Goal: Transaction & Acquisition: Purchase product/service

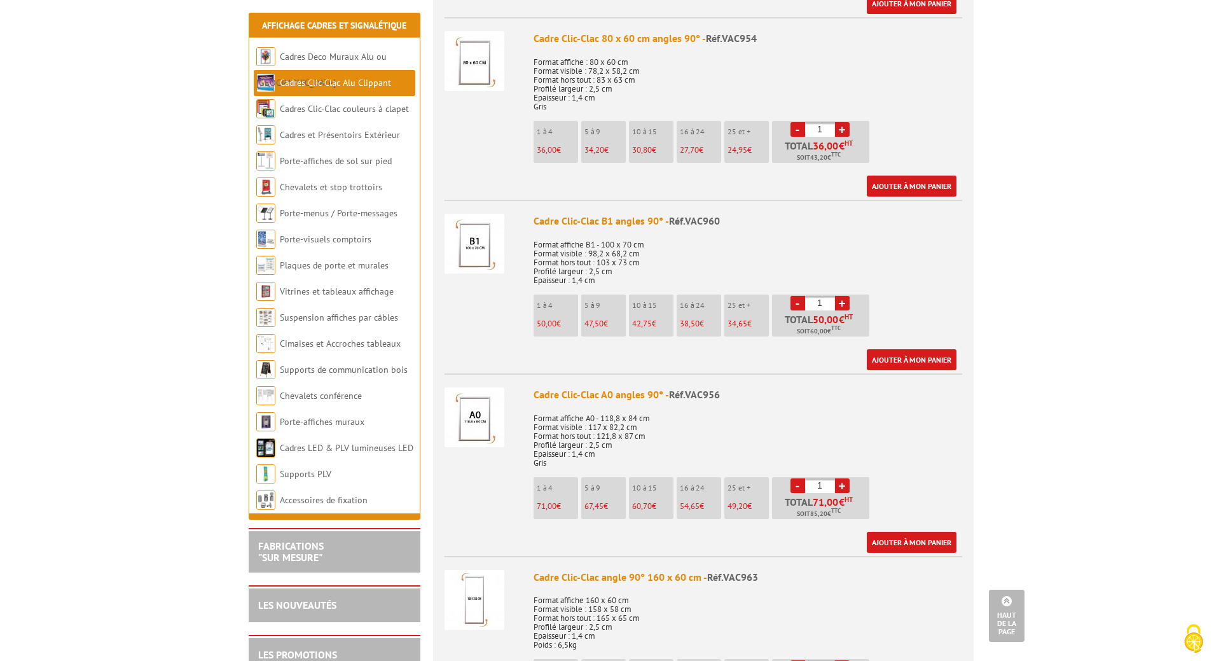
scroll to position [1781, 0]
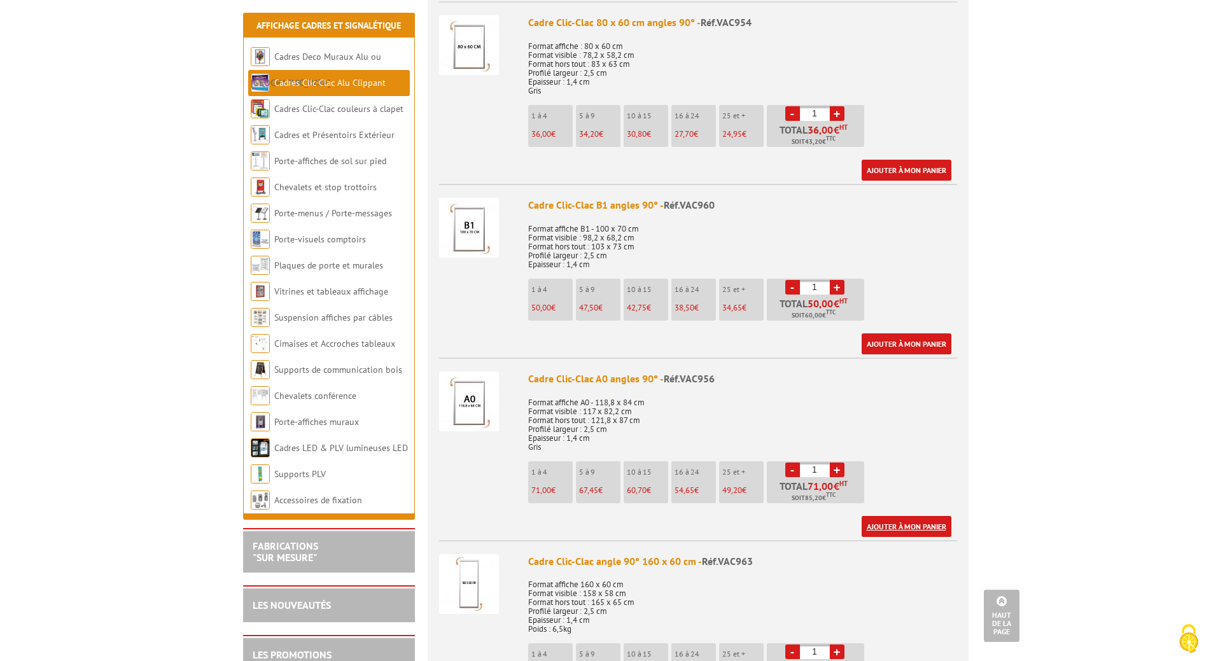
click at [893, 525] on link "Ajouter à mon panier" at bounding box center [906, 526] width 90 height 21
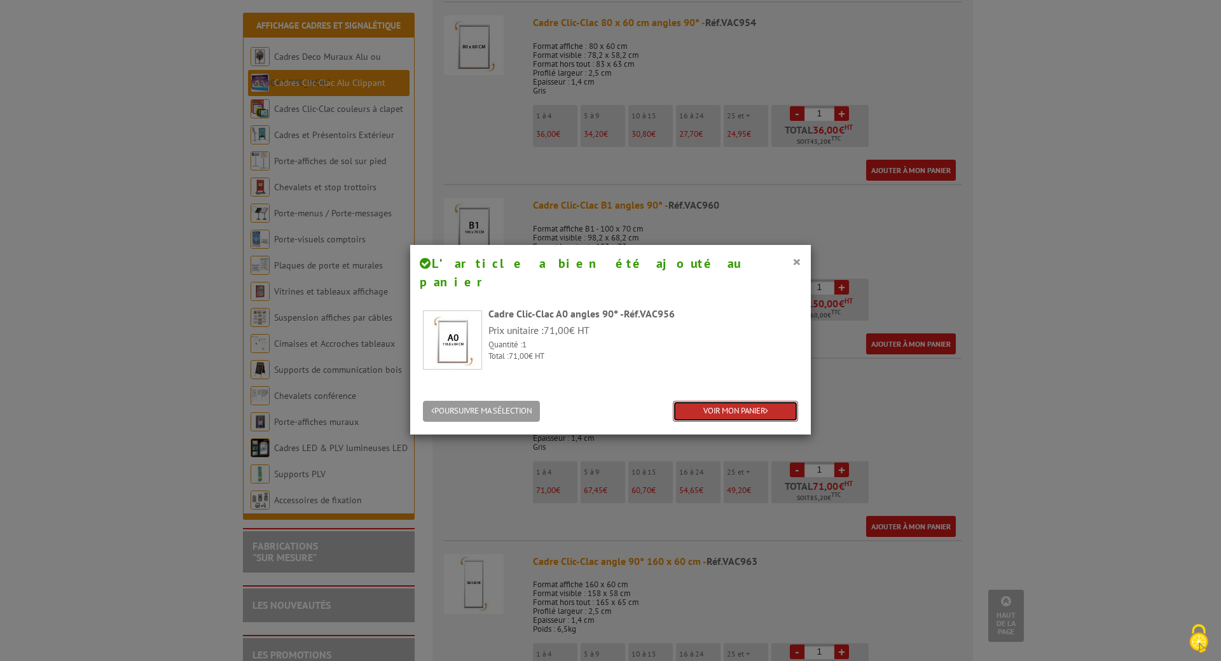
click at [691, 401] on link "VOIR MON PANIER" at bounding box center [735, 411] width 125 height 21
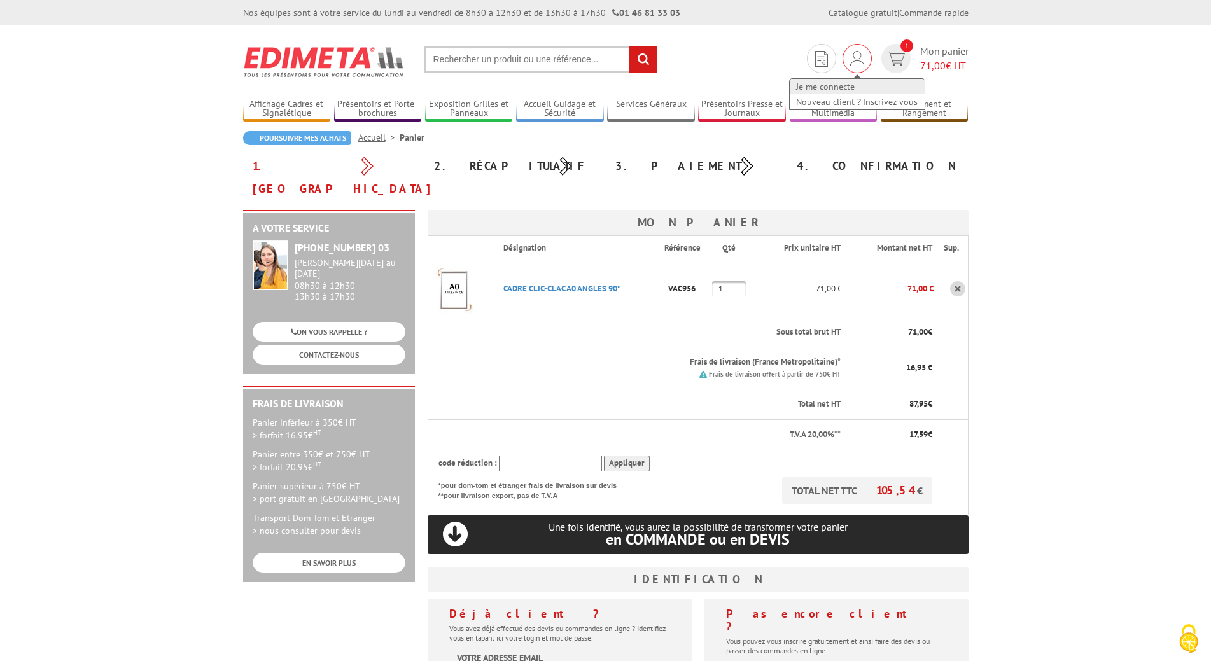
type input "[EMAIL_ADDRESS][DOMAIN_NAME]"
click at [841, 82] on link "Je me connecte" at bounding box center [856, 86] width 135 height 15
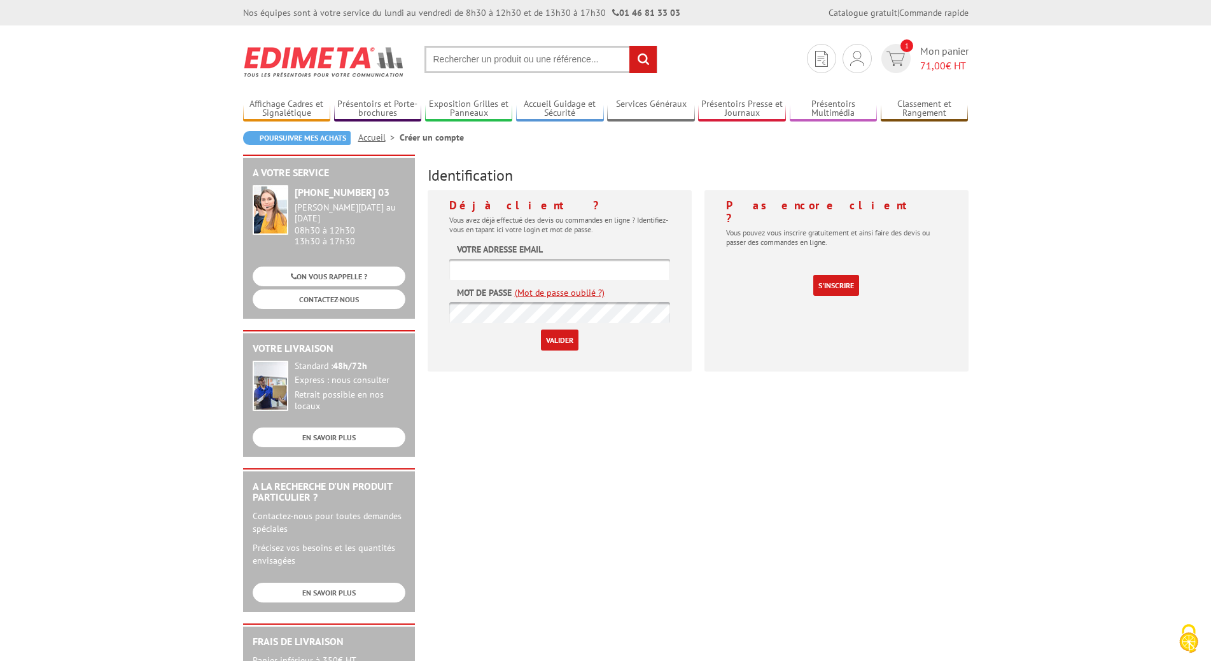
type input "appros@bkevent.fr"
click at [563, 342] on input "Valider" at bounding box center [560, 340] width 38 height 21
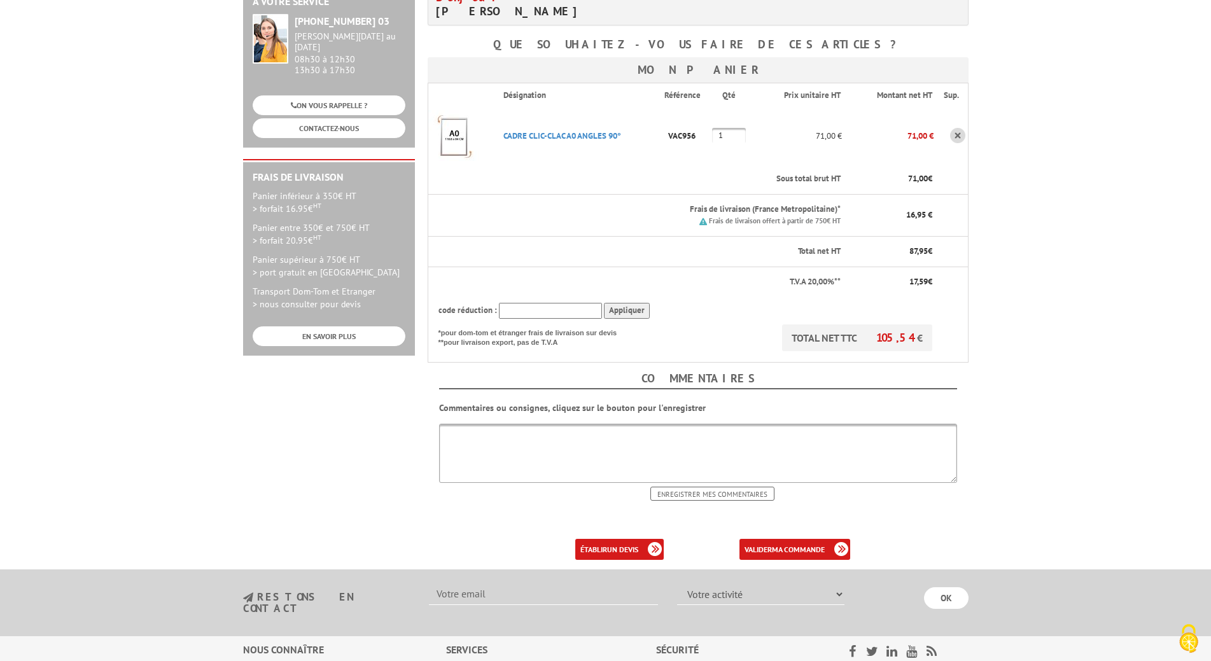
scroll to position [233, 0]
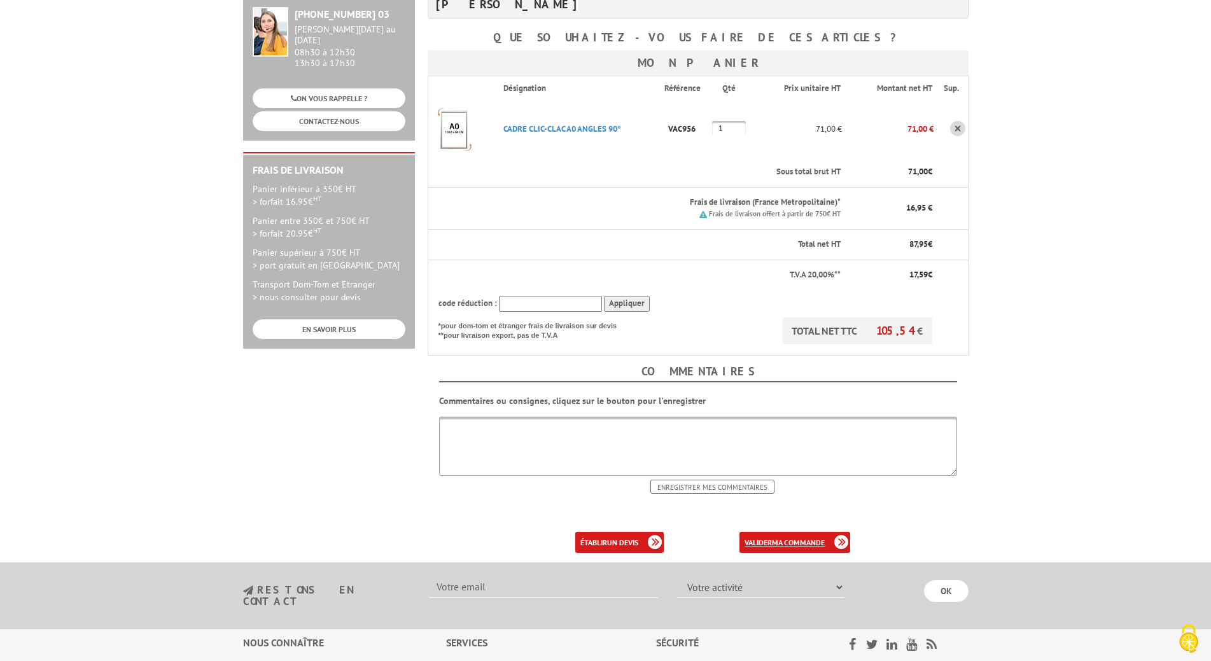
click at [771, 532] on link "valider ma commande" at bounding box center [794, 542] width 111 height 21
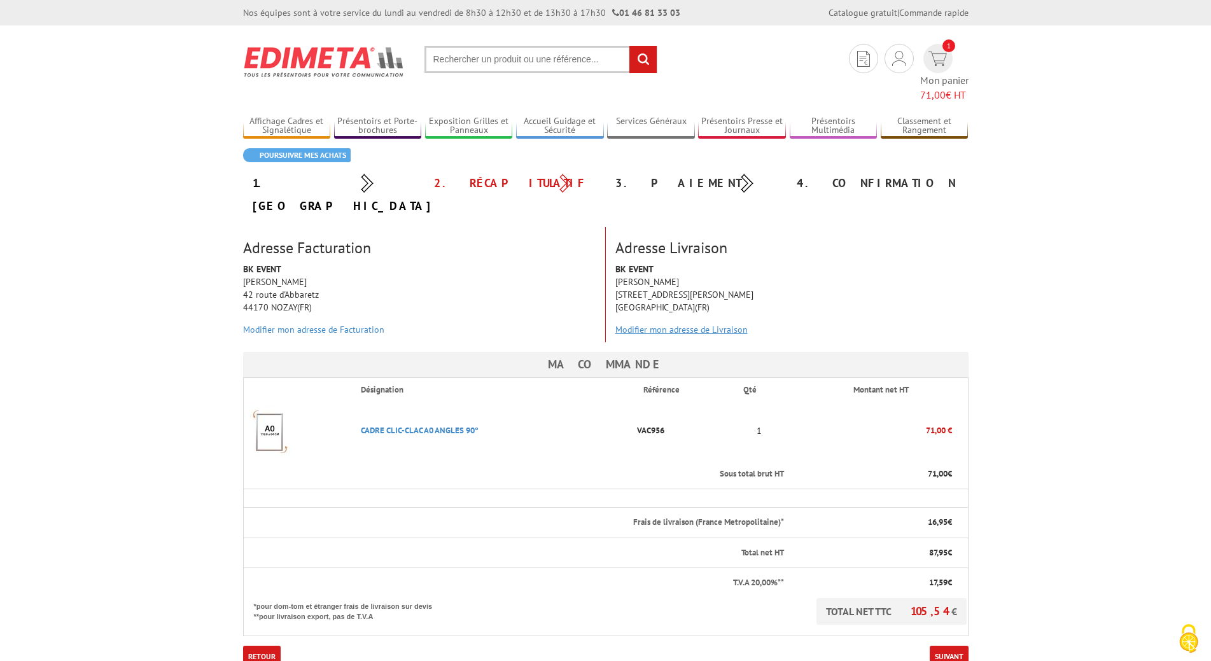
click at [644, 324] on link "Modifier mon adresse de Livraison" at bounding box center [681, 329] width 132 height 11
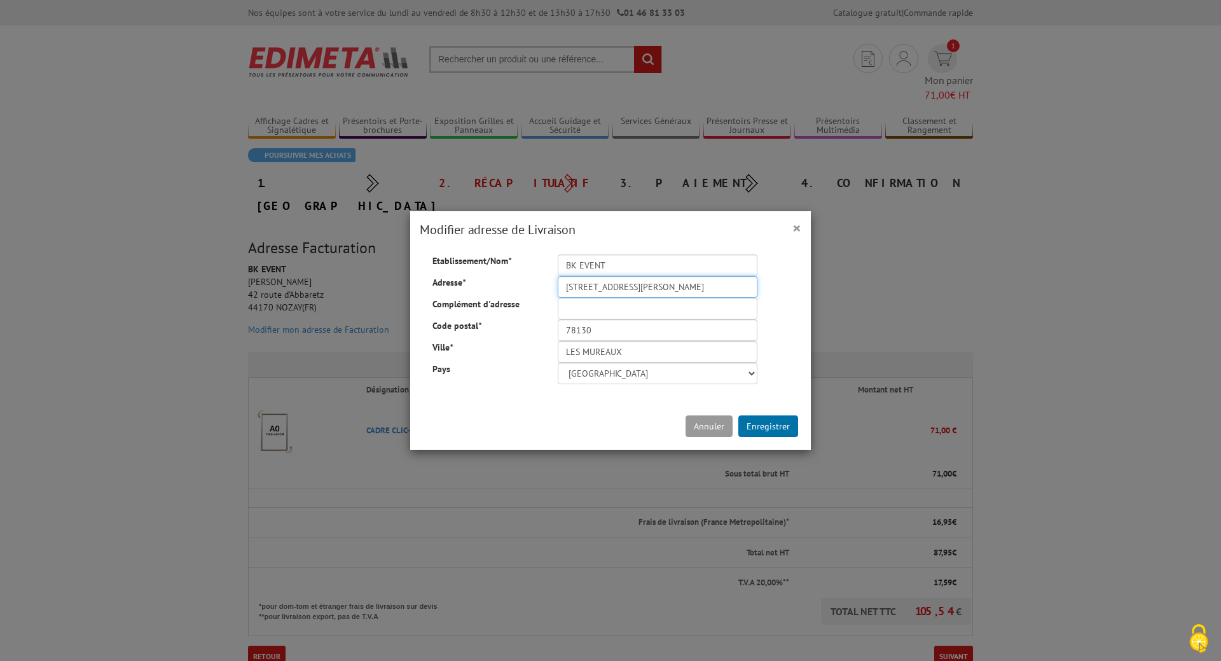
click at [652, 286] on input "52 RUE JEAN JAURES" at bounding box center [658, 287] width 200 height 22
drag, startPoint x: 666, startPoint y: 292, endPoint x: 473, endPoint y: 292, distance: 192.8
click at [473, 292] on div "Etablissement/Nom * BK EVENT Adresse * 52 RUE JEAN JAURES Complément d'adresse …" at bounding box center [610, 319] width 394 height 130
type input "15 Rue Du Vivier"
type input "44140"
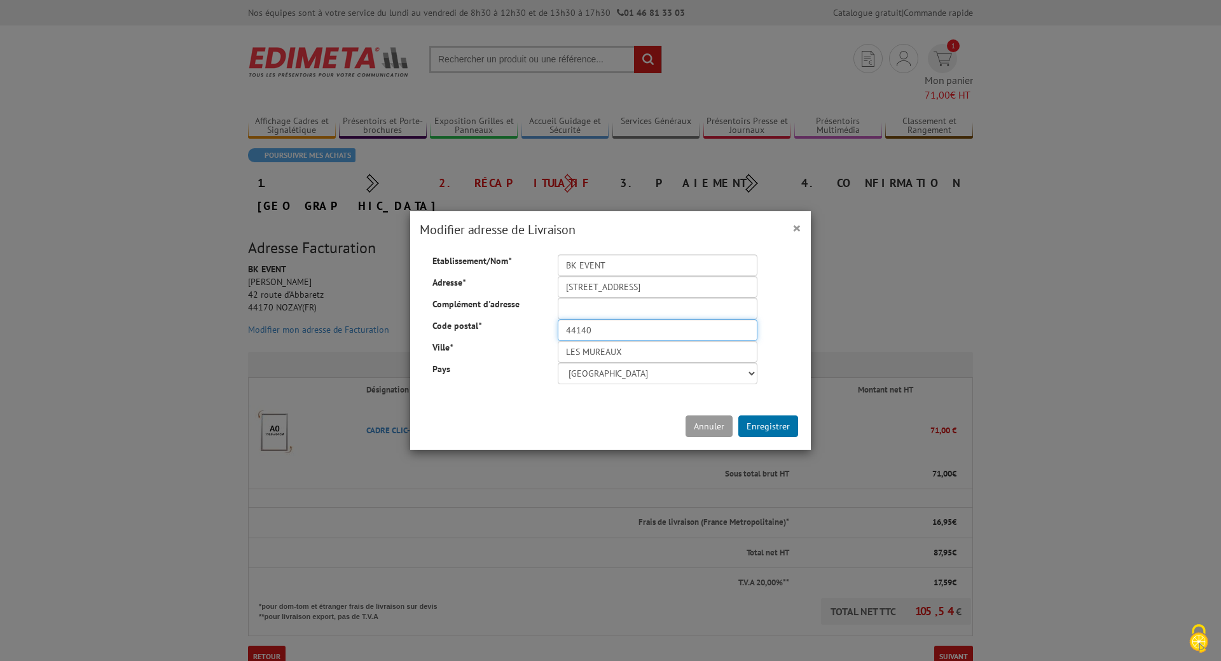
type input "Montbert"
click at [761, 421] on button "Enregistrer" at bounding box center [769, 426] width 60 height 22
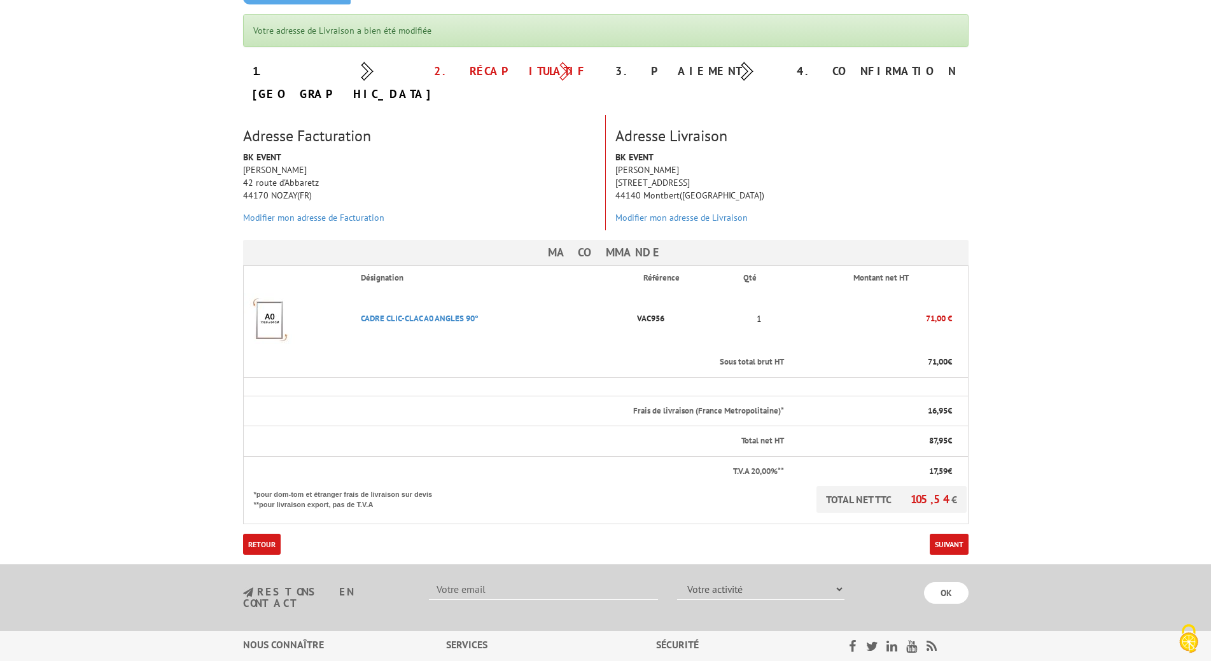
scroll to position [148, 0]
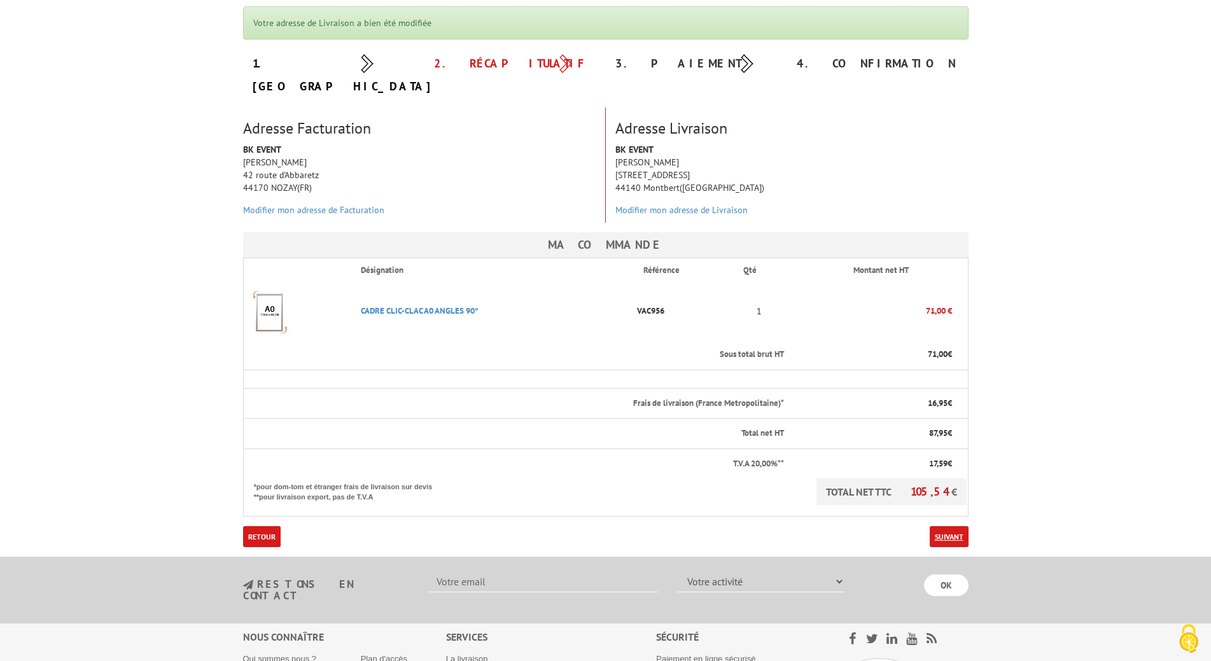
click at [949, 526] on link "Suivant" at bounding box center [948, 536] width 39 height 21
